Goal: Task Accomplishment & Management: Use online tool/utility

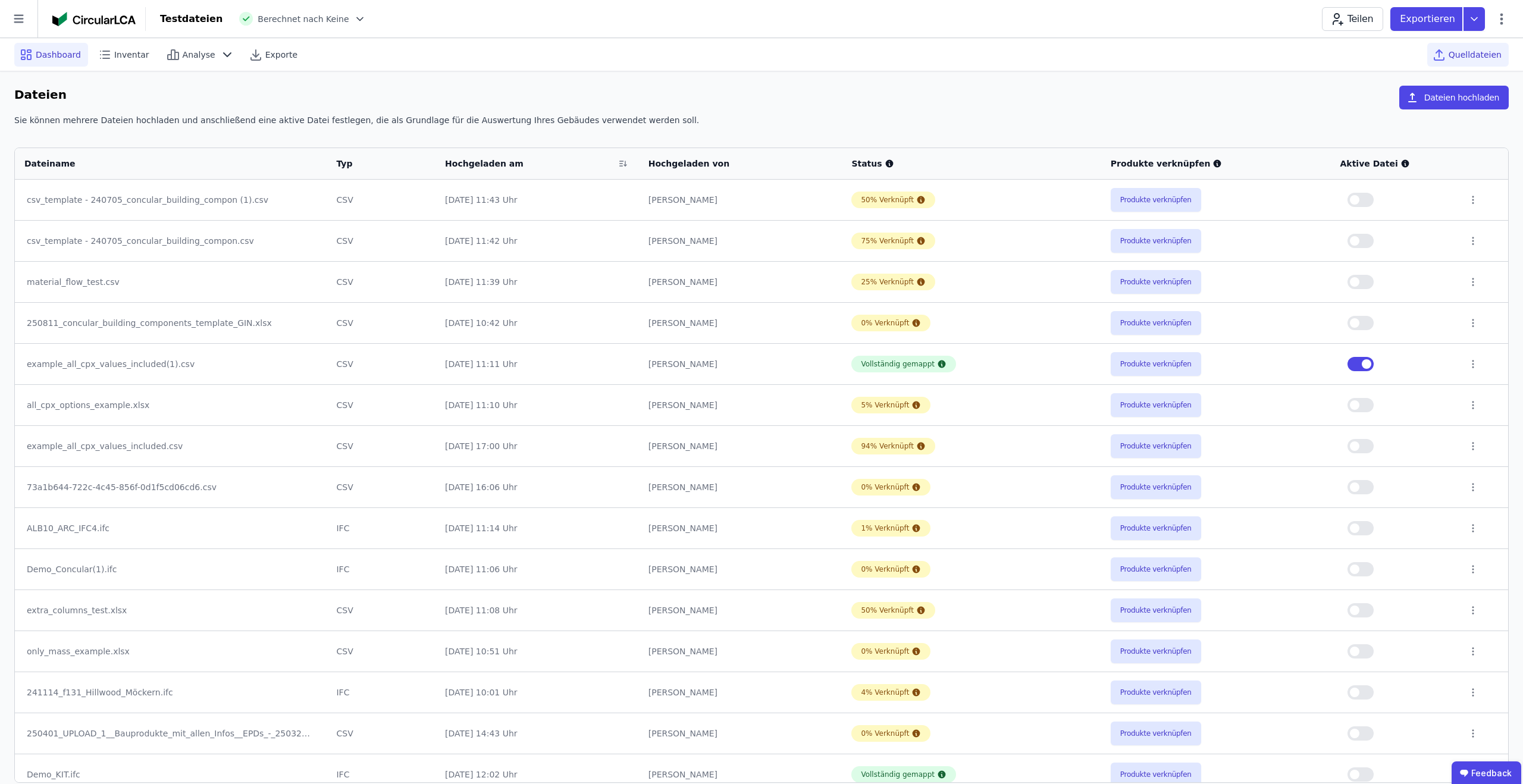
scroll to position [13, 0]
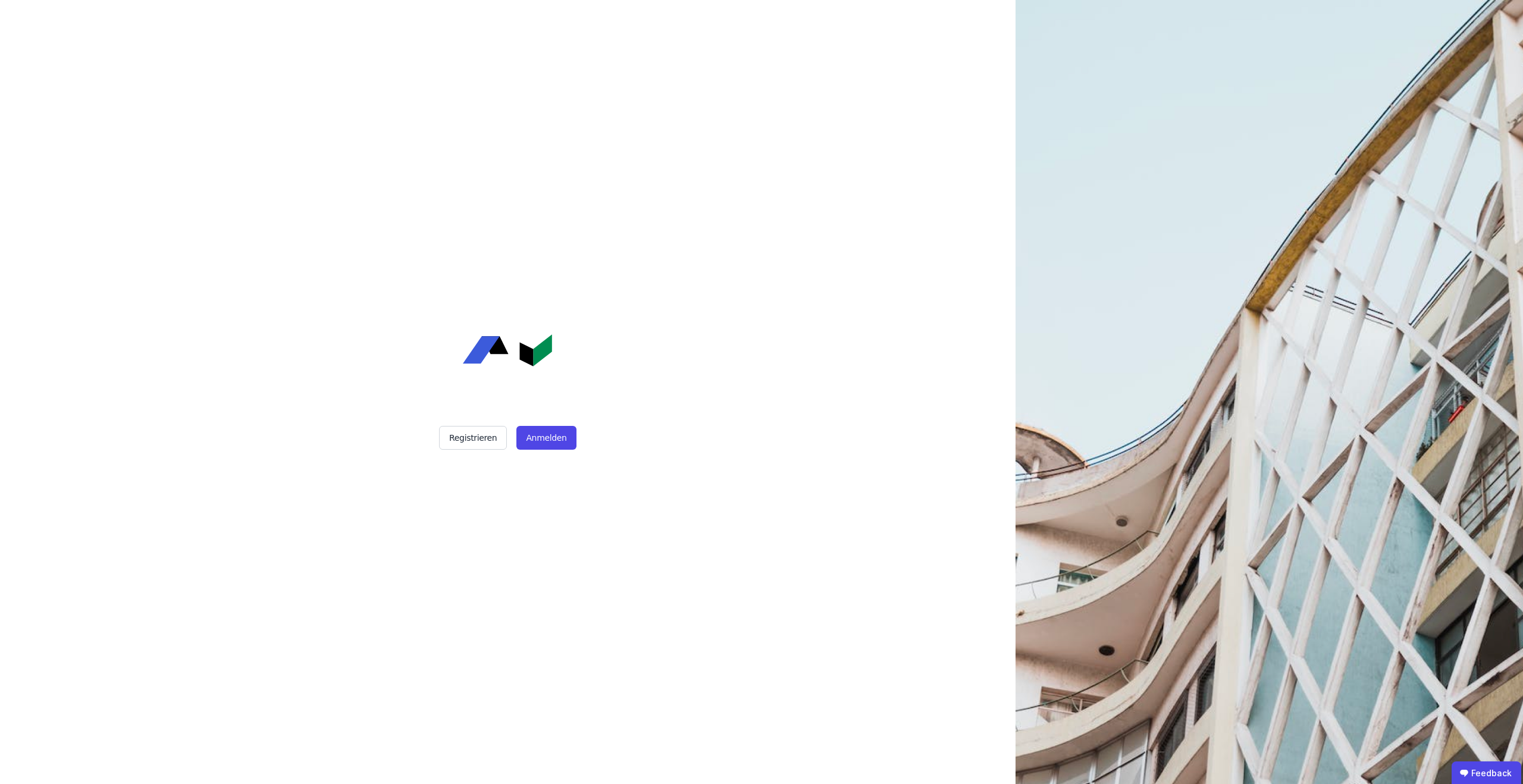
click at [531, 451] on div "Registrieren Anmelden" at bounding box center [507, 392] width 297 height 784
click at [552, 427] on button "Anmelden" at bounding box center [546, 437] width 59 height 24
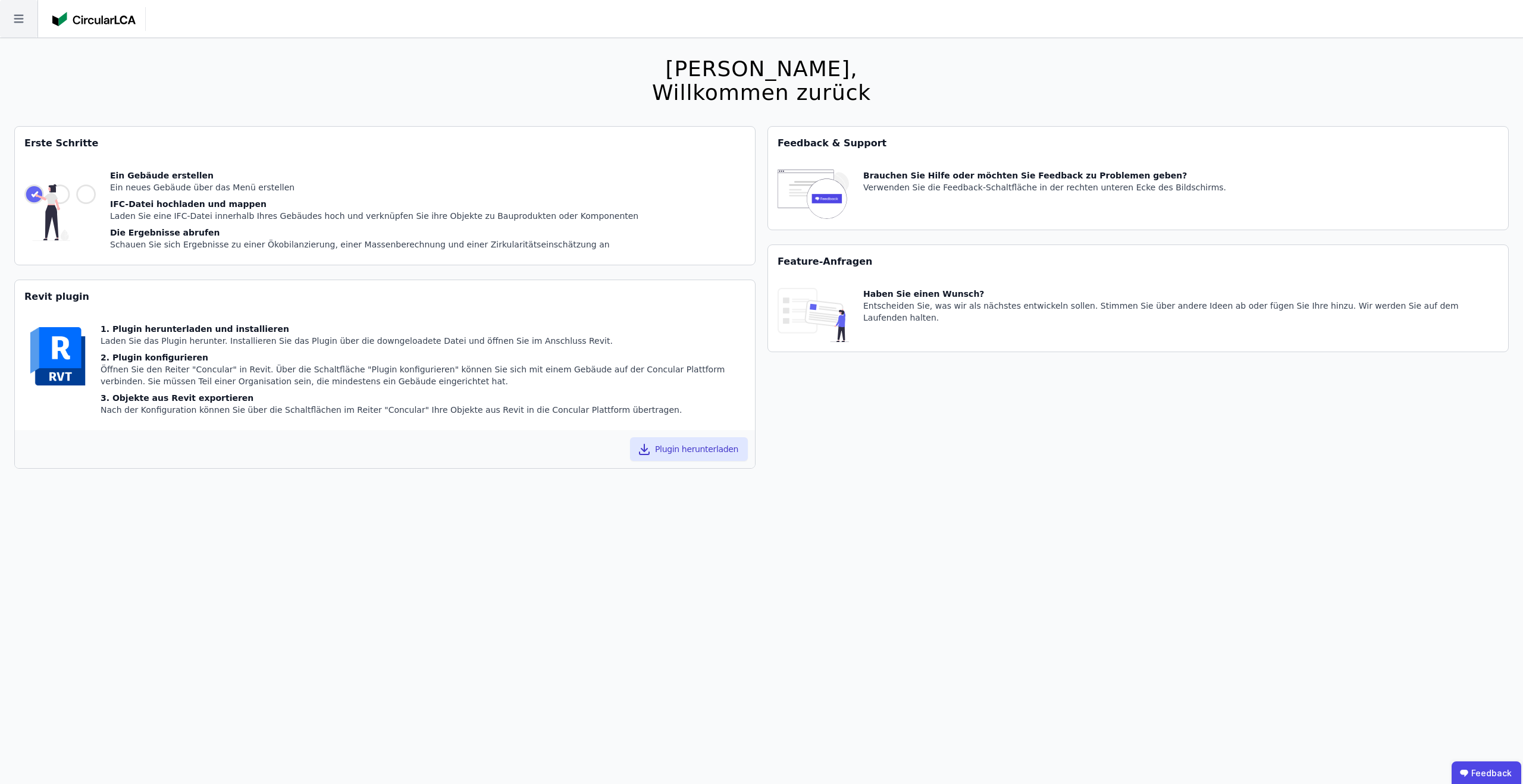
click at [8, 25] on icon at bounding box center [19, 19] width 38 height 38
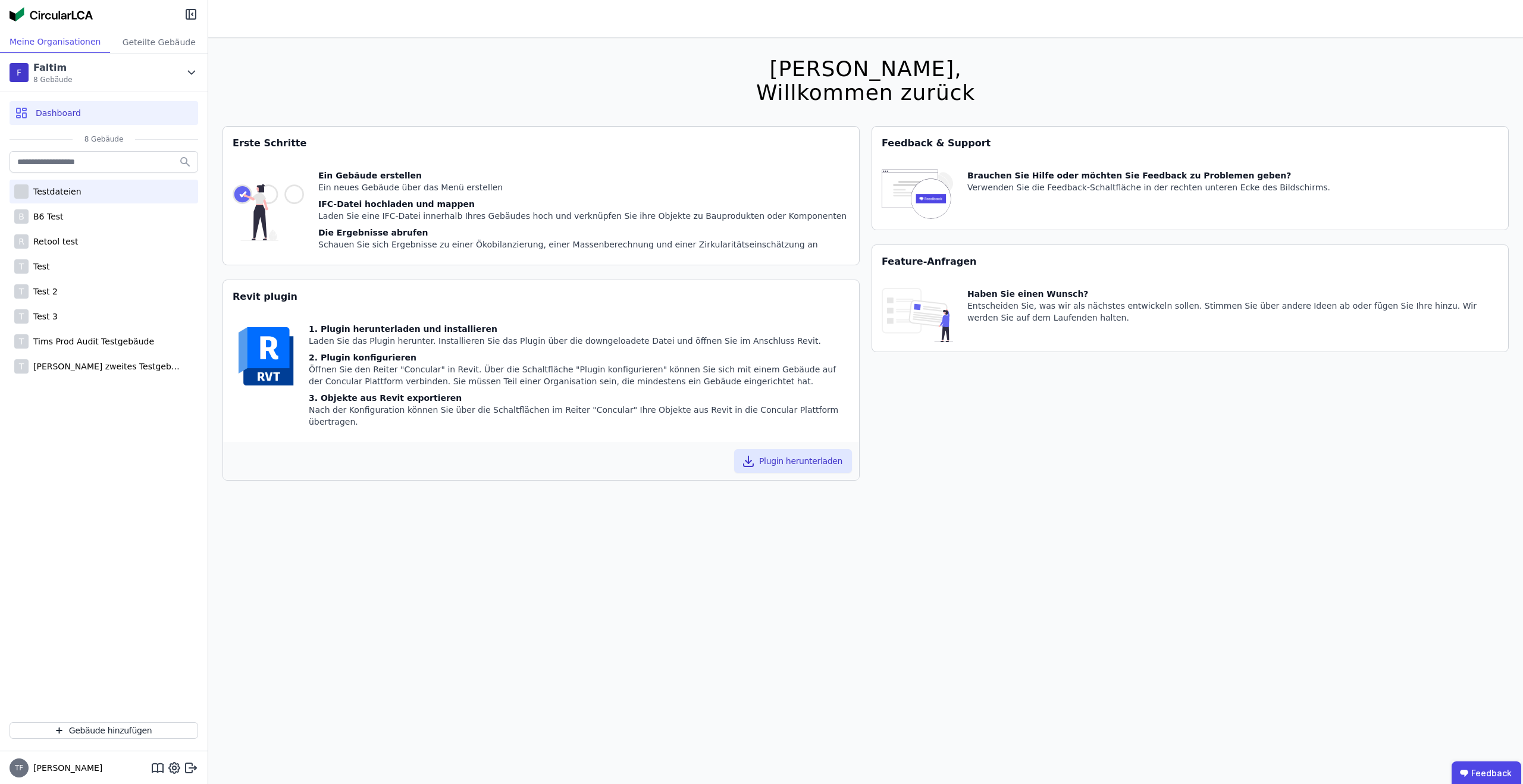
click at [84, 193] on div "Testdateien" at bounding box center [104, 191] width 188 height 24
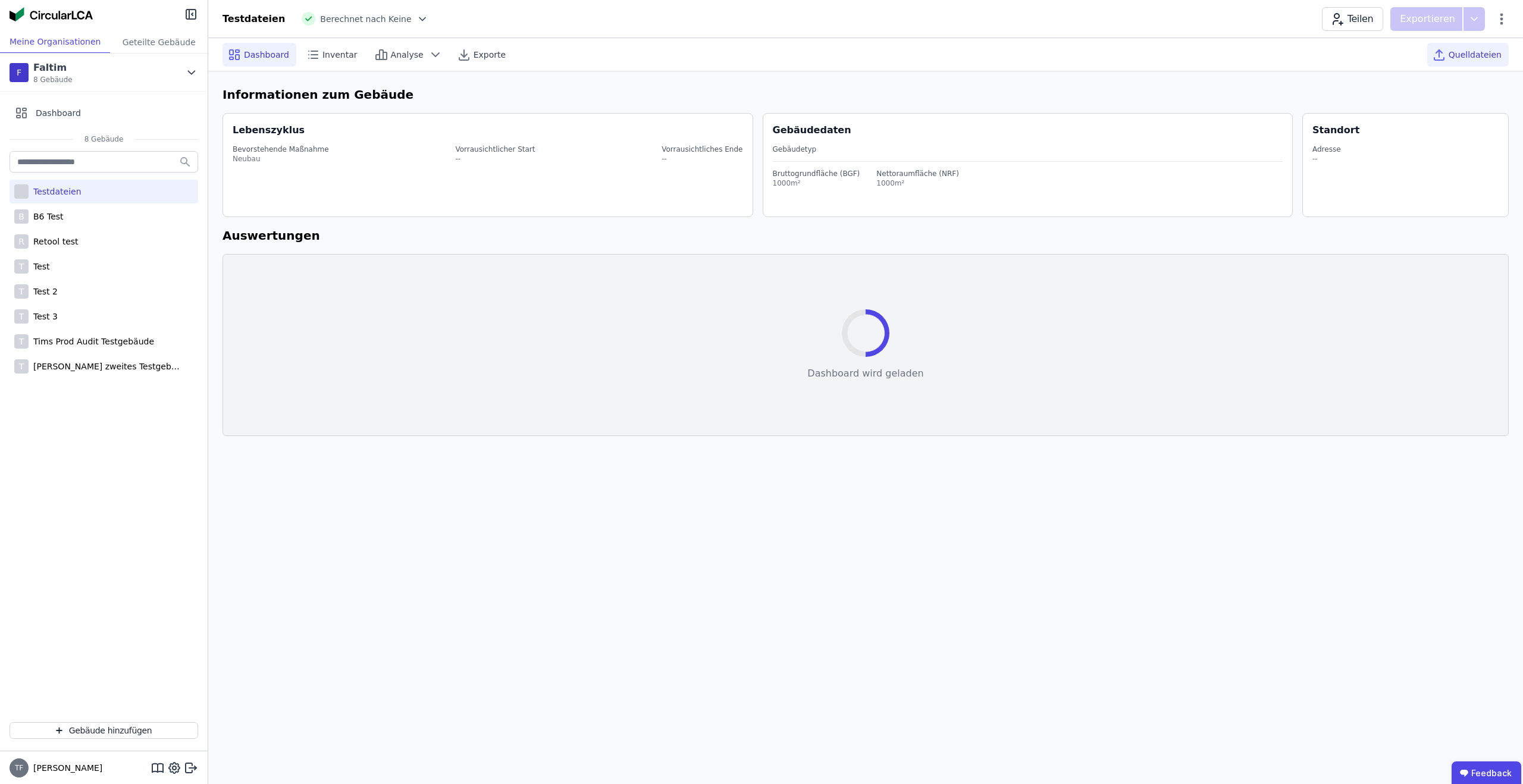
click at [1459, 51] on span "Quelldateien" at bounding box center [1475, 55] width 53 height 12
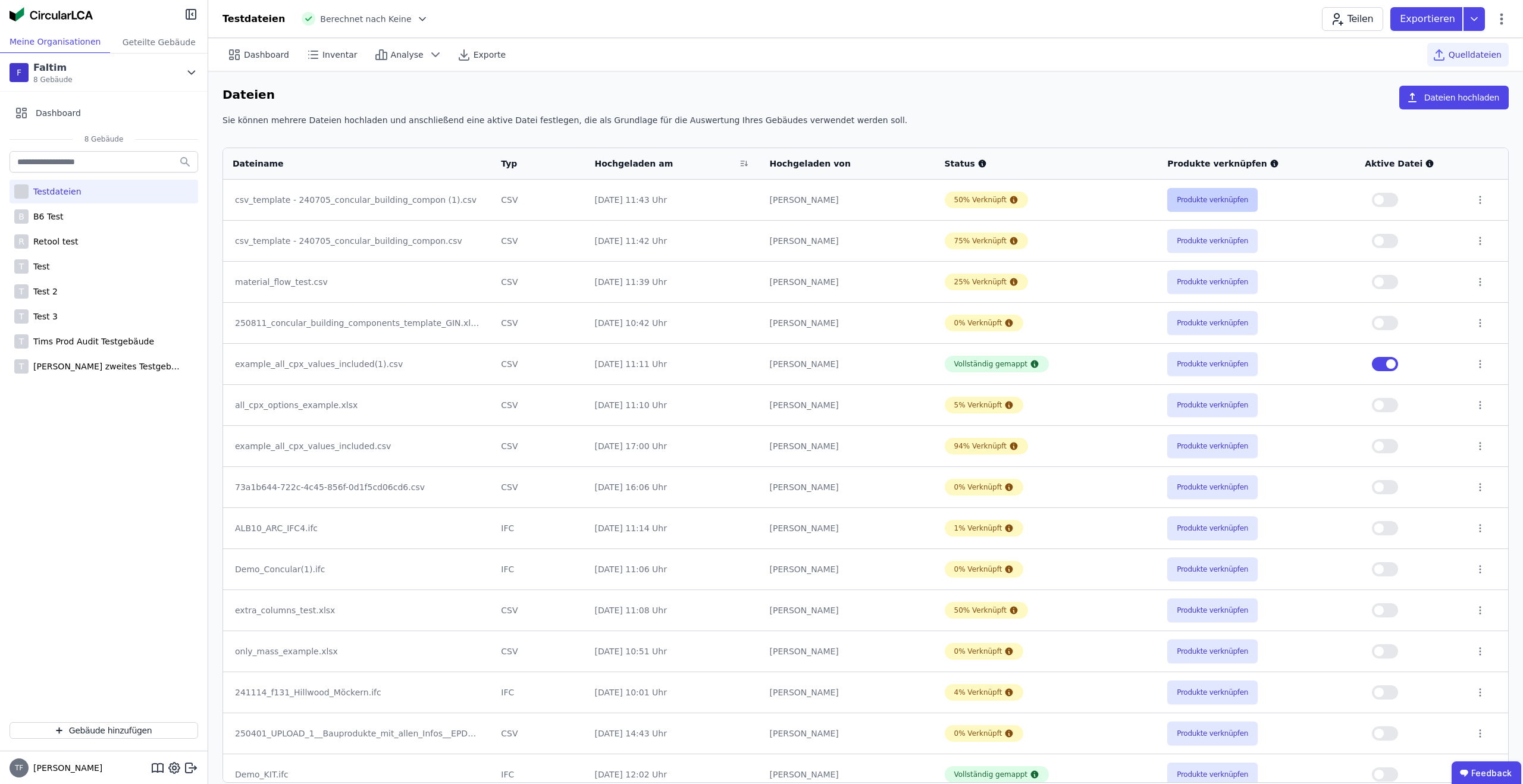
click at [1234, 202] on button "Produkte verknüpfen" at bounding box center [1212, 199] width 90 height 24
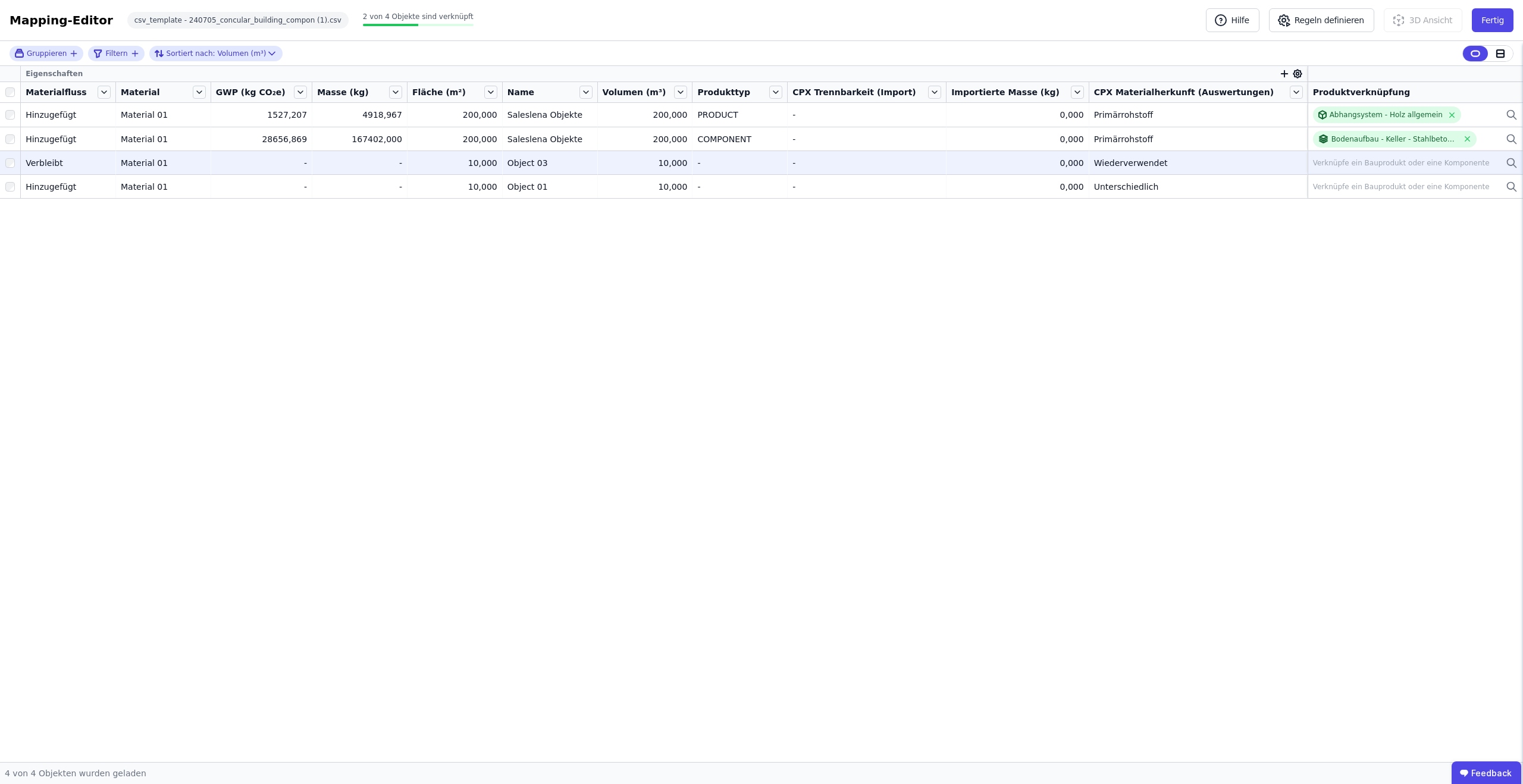
click at [1406, 173] on tbody "Hinzugefügt Hinzugefügt Material 01 Material 01 1527,207 1527,207 4918,967 4918…" at bounding box center [761, 150] width 1523 height 95
click at [1400, 163] on div "Verknüpfe ein Bauprodukt oder eine Komponente" at bounding box center [1401, 163] width 177 height 10
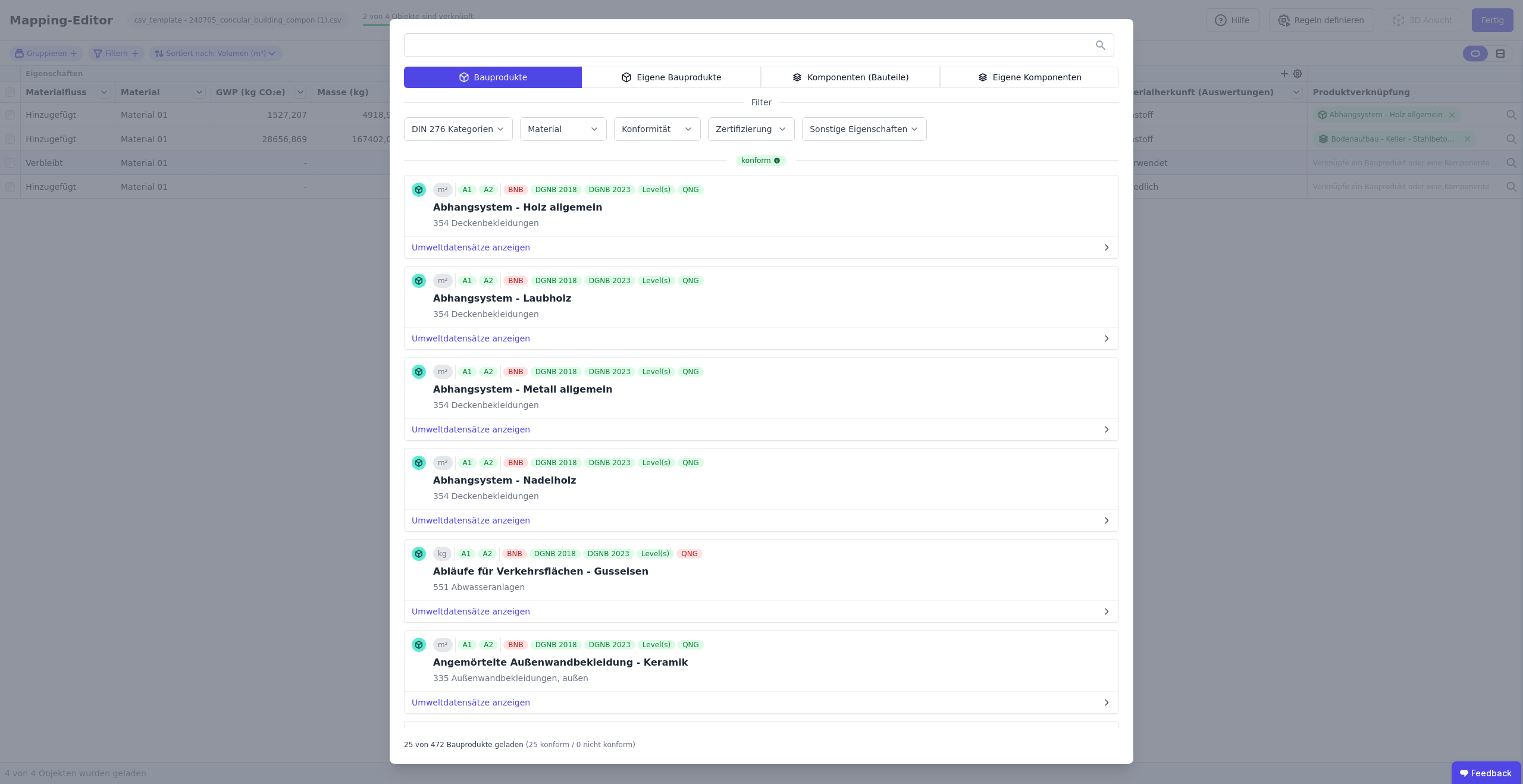
click at [721, 128] on label "Zertifizierung" at bounding box center [745, 129] width 58 height 10
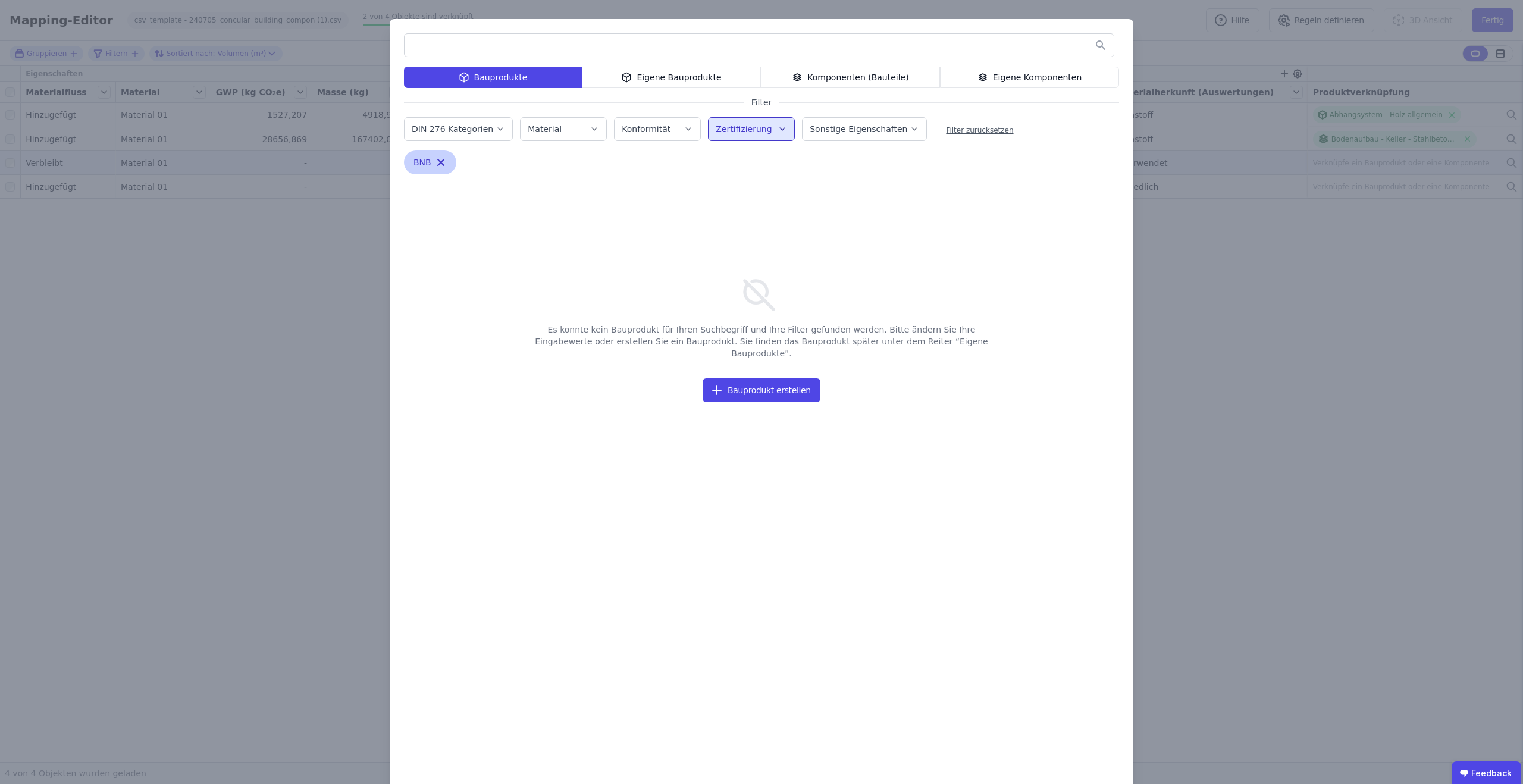
click at [439, 163] on icon "button" at bounding box center [441, 162] width 6 height 6
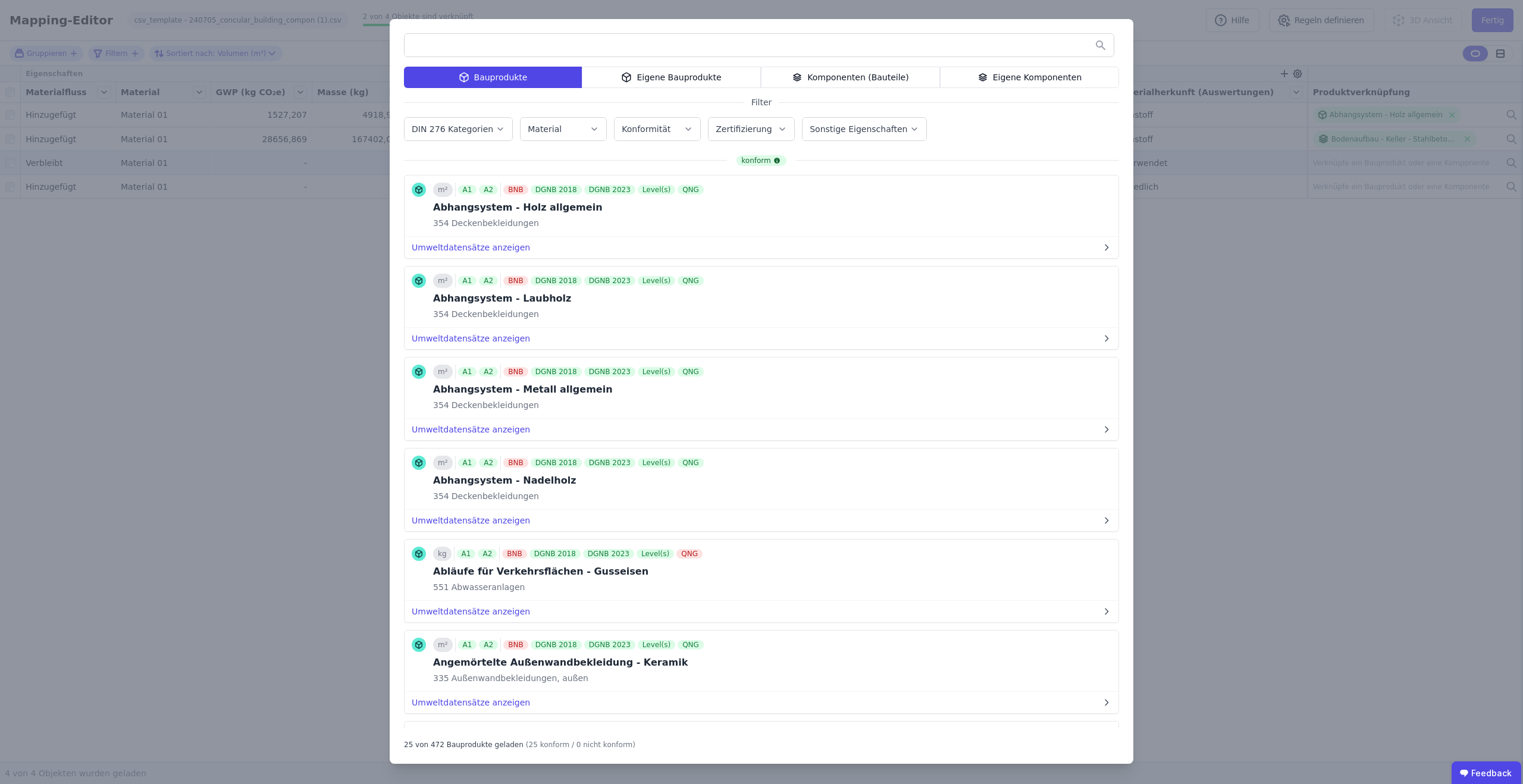
click at [727, 137] on button "Zertifizierung" at bounding box center [751, 129] width 85 height 22
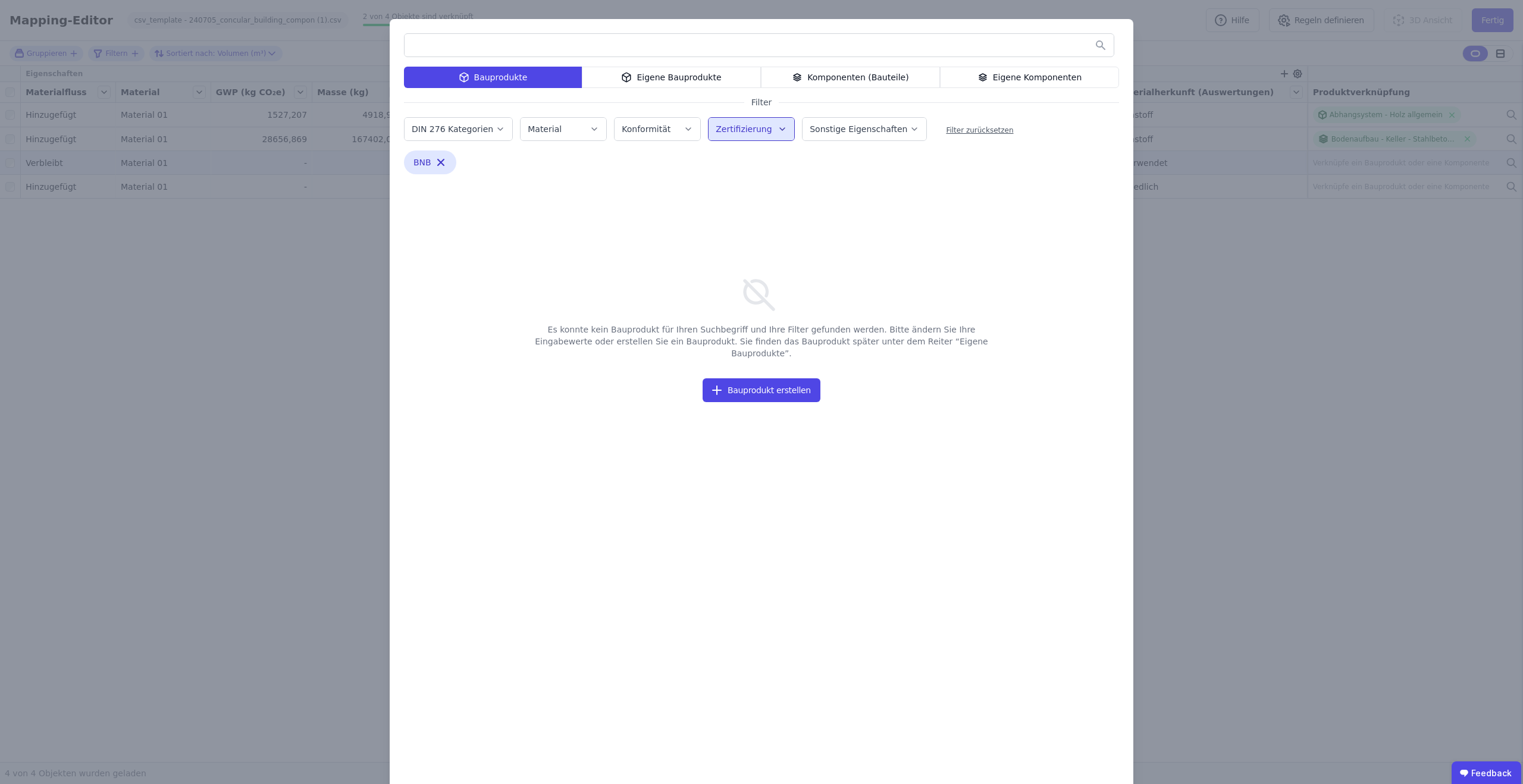
click at [778, 127] on icon "button" at bounding box center [782, 129] width 10 height 12
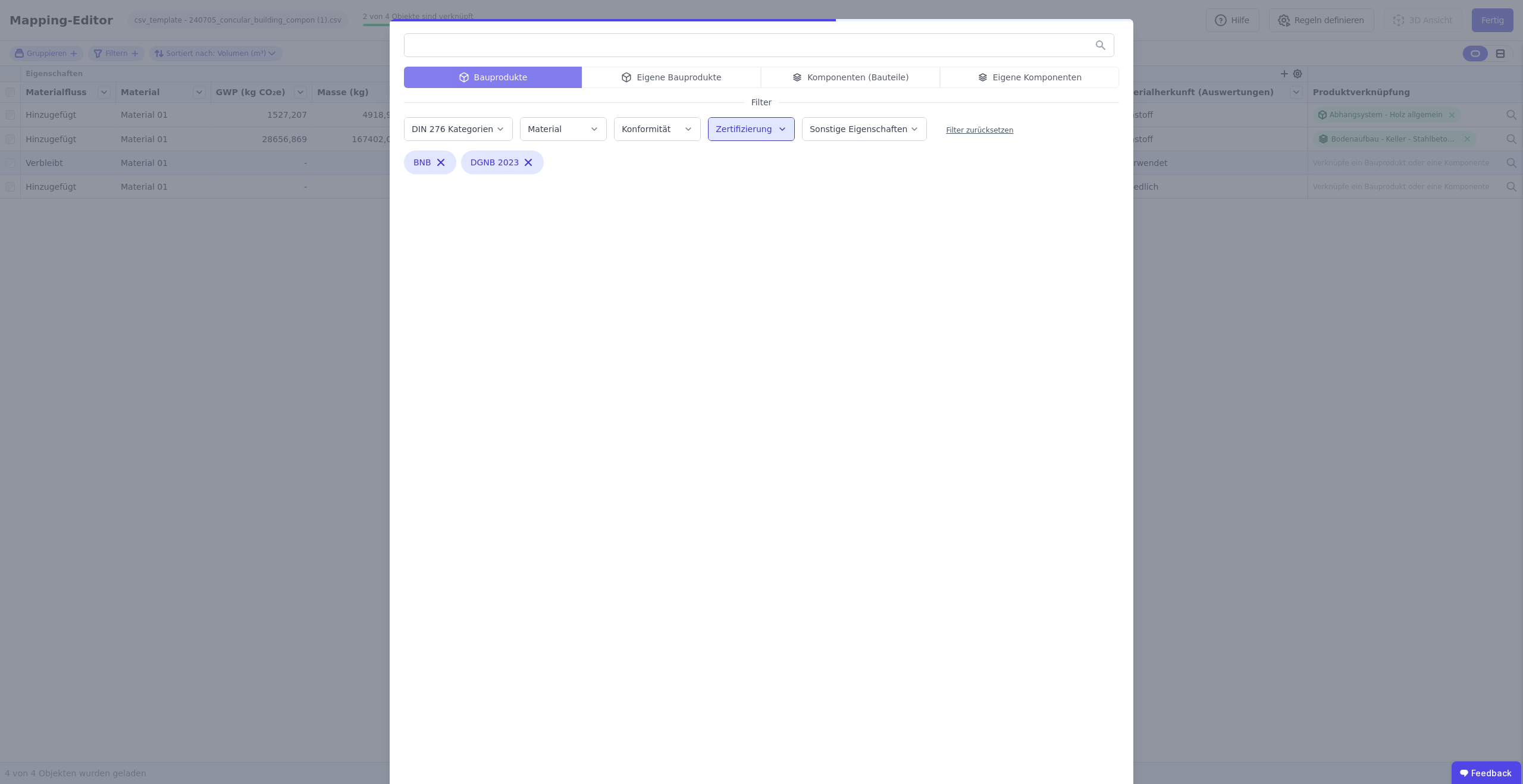
click at [761, 116] on div "Zertifizierung" at bounding box center [751, 128] width 87 height 26
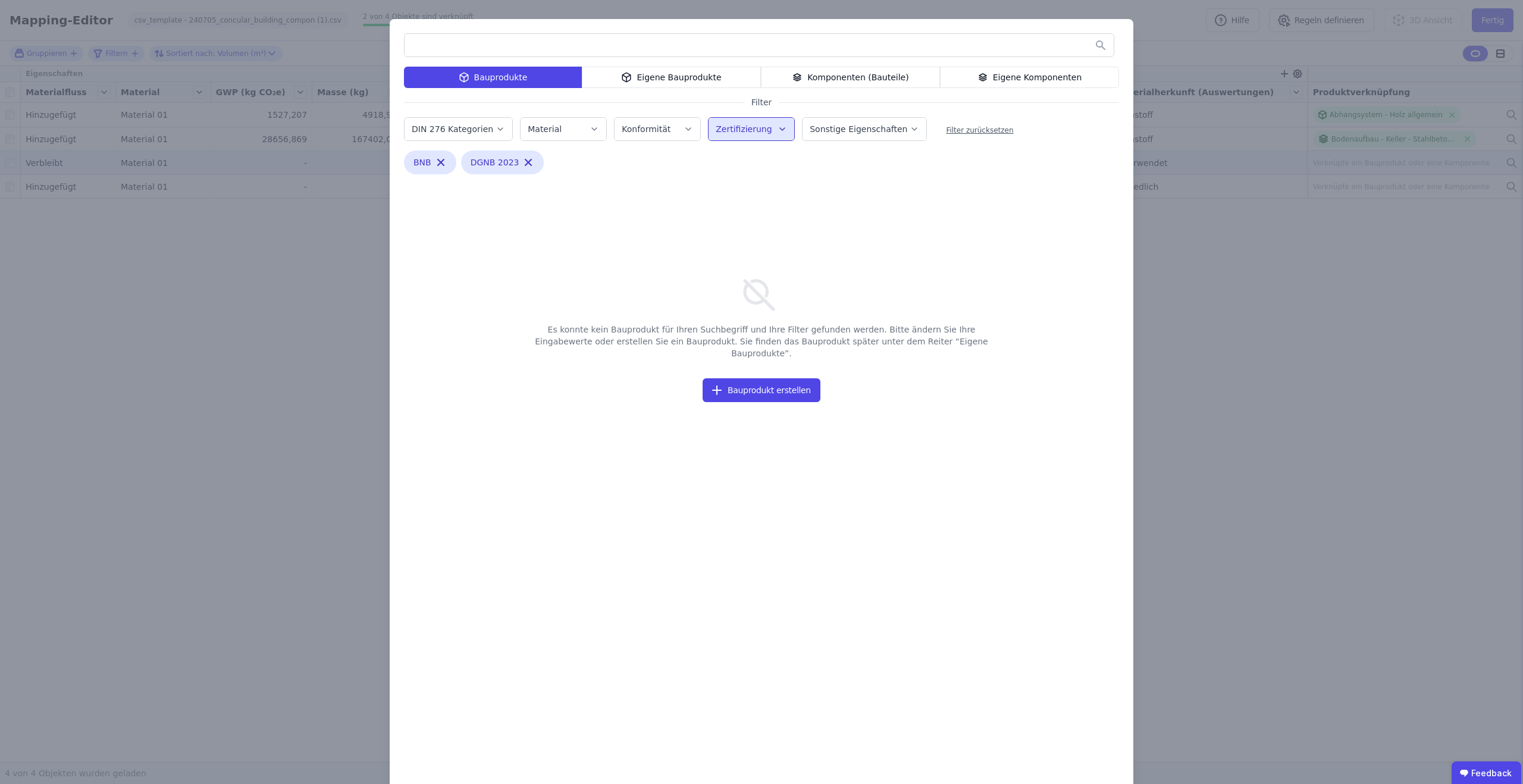
click at [749, 128] on label "Zertifizierung" at bounding box center [745, 129] width 58 height 10
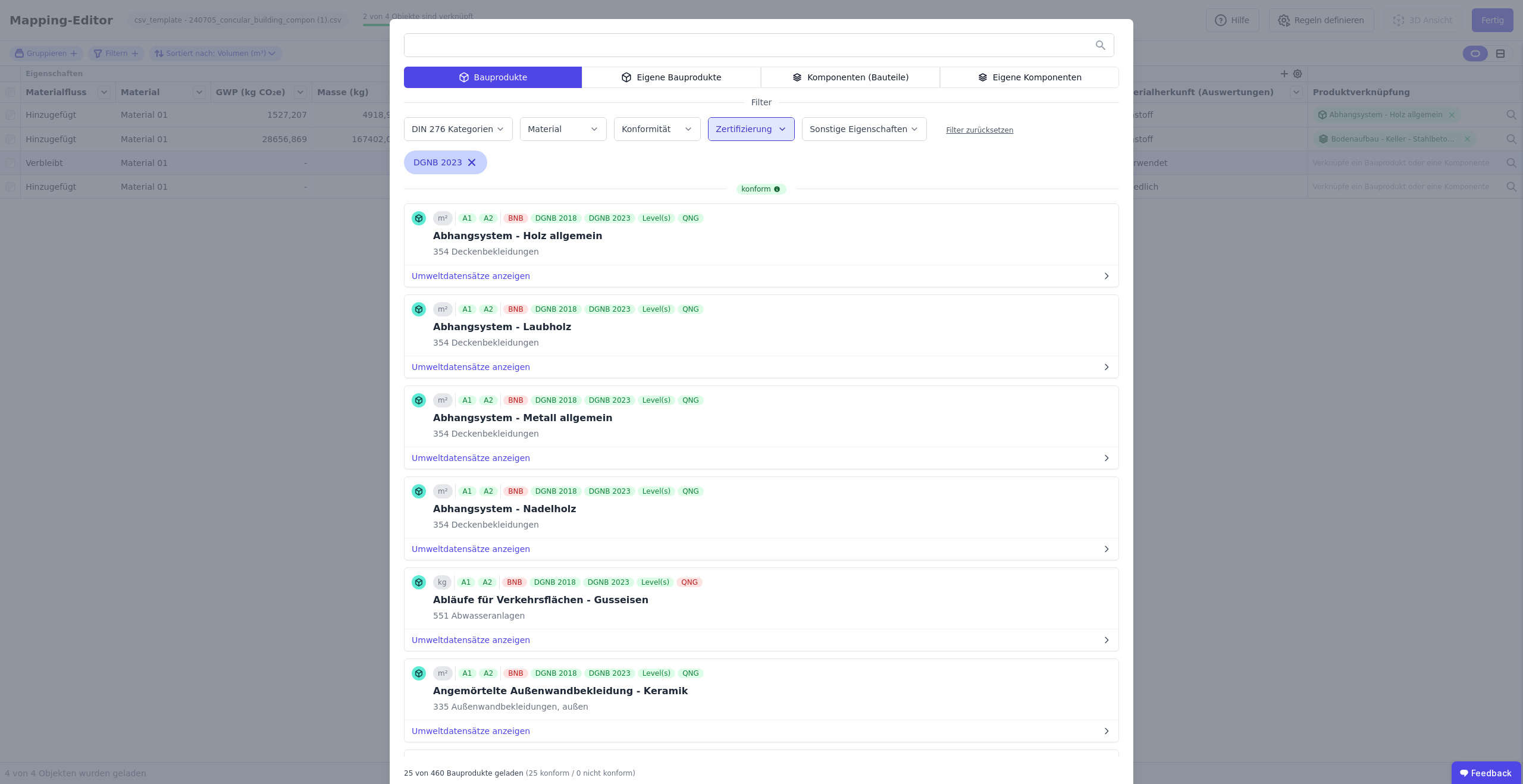
drag, startPoint x: 469, startPoint y: 160, endPoint x: 478, endPoint y: 160, distance: 9.0
click at [469, 160] on icon "button" at bounding box center [472, 162] width 12 height 12
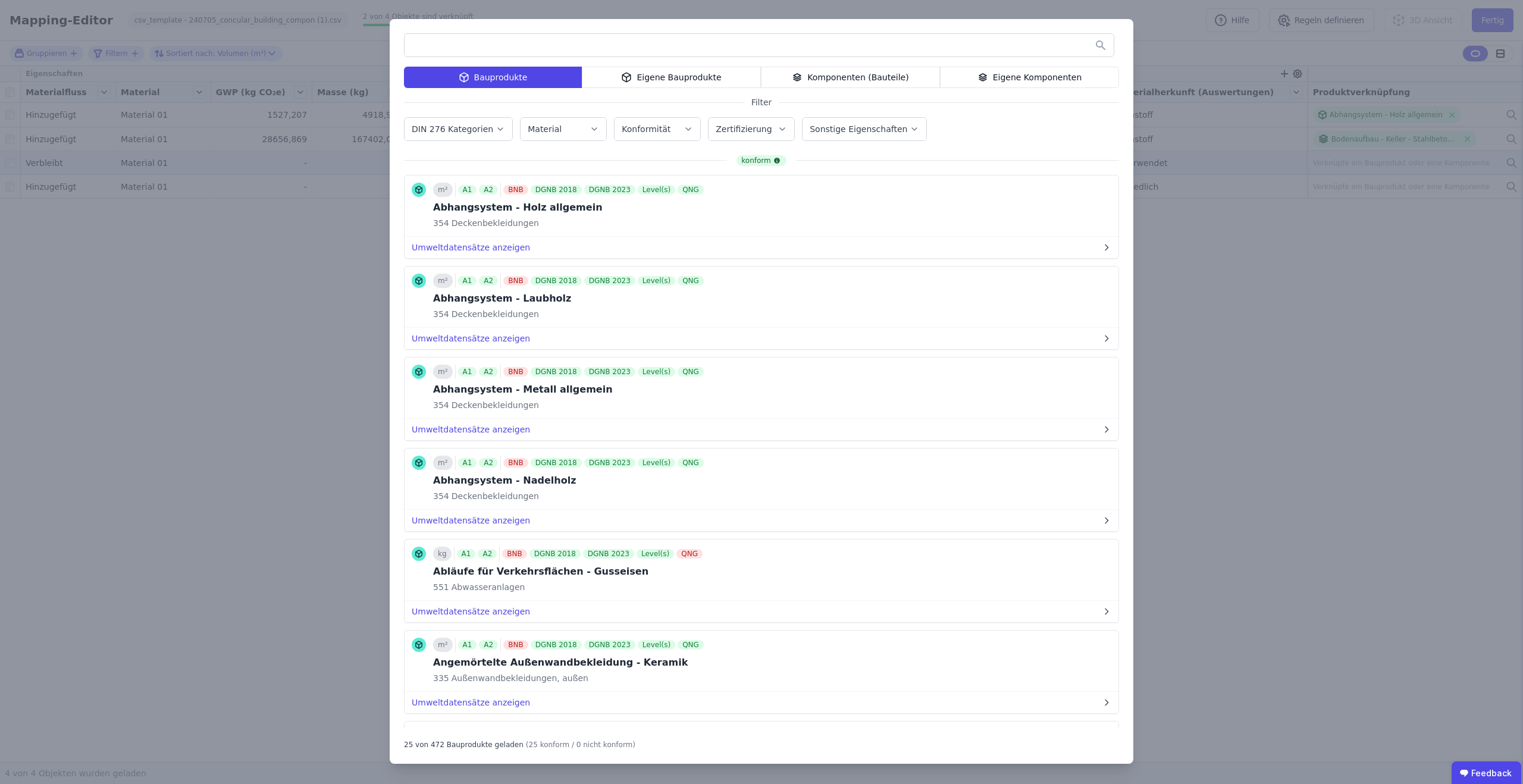
click at [729, 136] on button "Zertifizierung" at bounding box center [751, 129] width 85 height 22
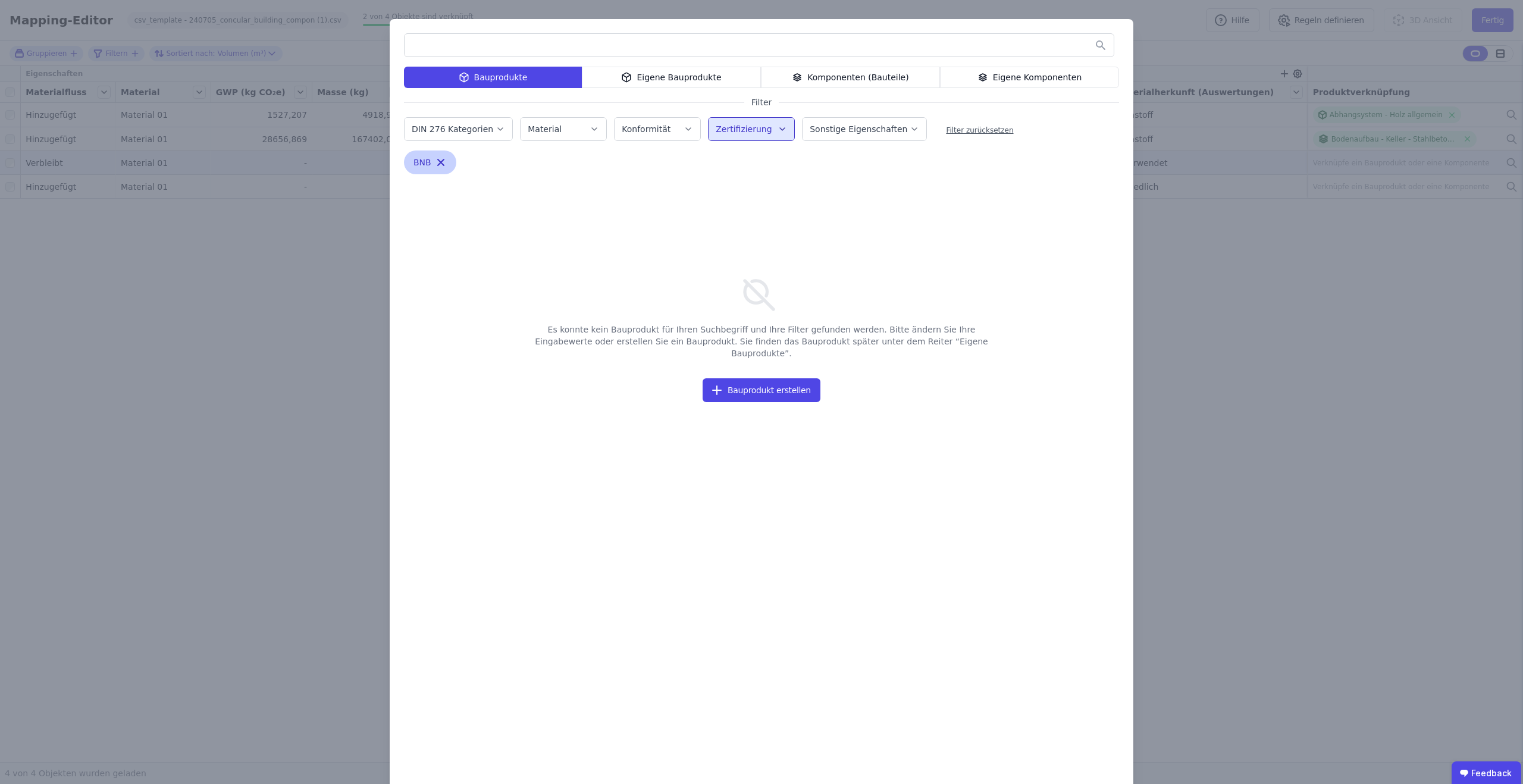
click at [440, 160] on icon "button" at bounding box center [441, 162] width 12 height 12
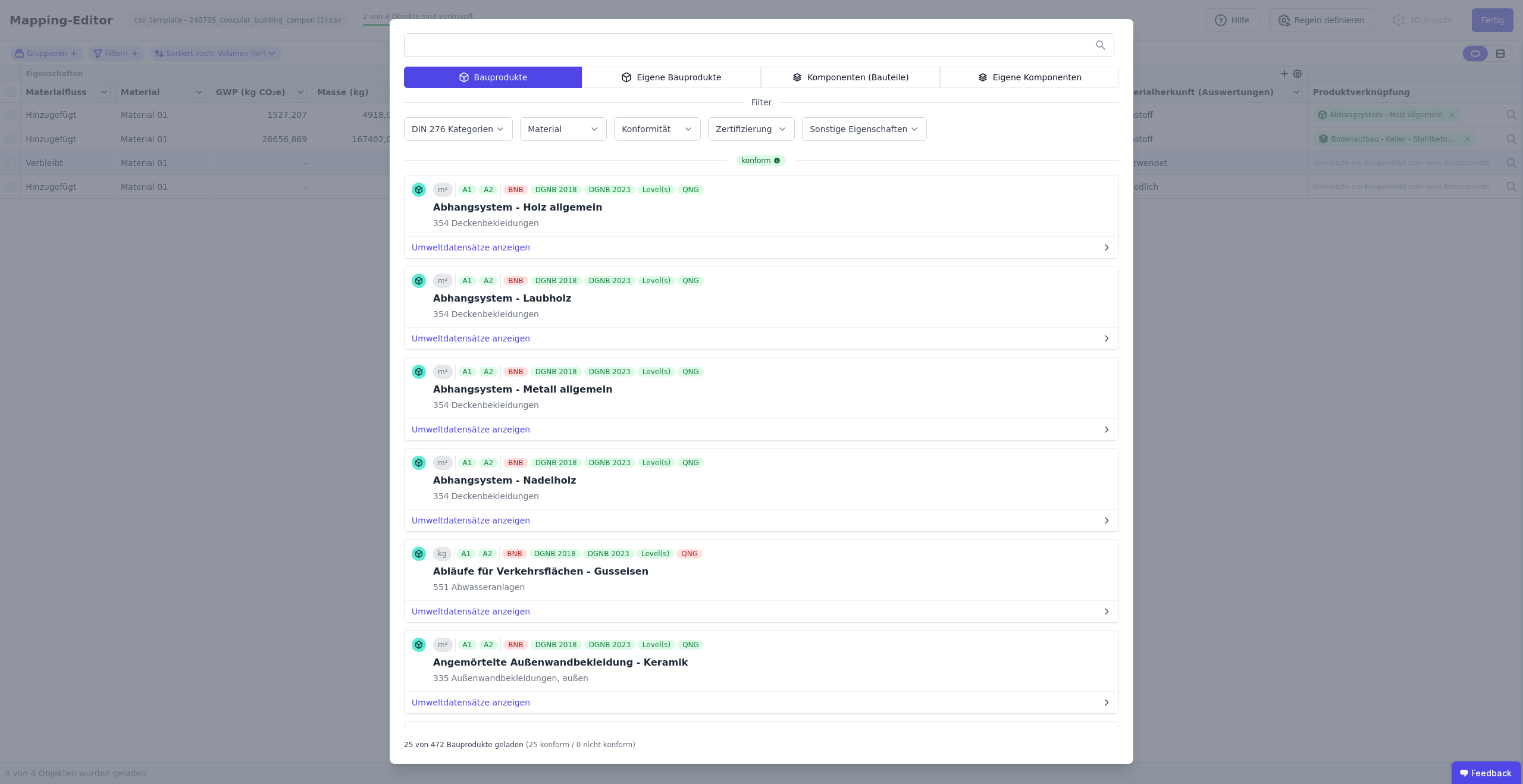
click at [1325, 291] on div "Bauprodukte Eigene Bauprodukte Komponenten (Bauteile) Eigene Komponenten Filter…" at bounding box center [761, 392] width 1523 height 784
